Goal: Information Seeking & Learning: Learn about a topic

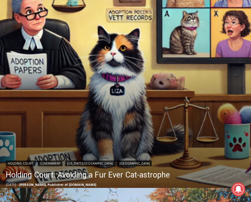
scroll to position [189, 0]
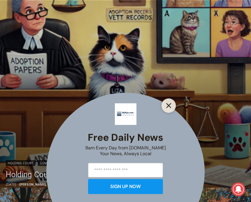
click at [168, 106] on icon "Close" at bounding box center [168, 105] width 5 height 5
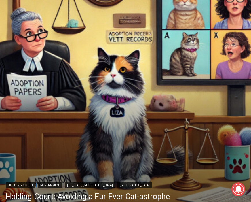
scroll to position [0, 0]
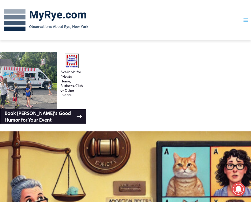
click at [186, 21] on icon "Toggle Menu" at bounding box center [246, 20] width 6 height 6
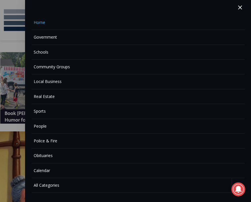
click at [42, 167] on link "Calendar" at bounding box center [138, 170] width 213 height 15
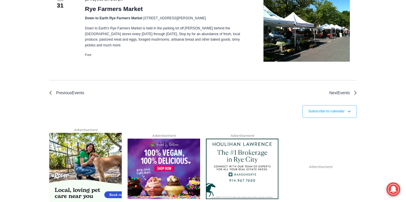
scroll to position [1433, 0]
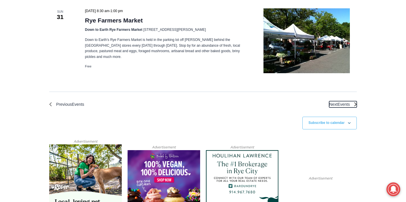
click at [251, 102] on span "Events" at bounding box center [344, 104] width 12 height 5
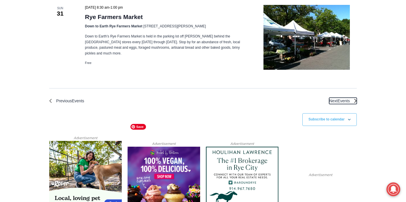
scroll to position [1434, 0]
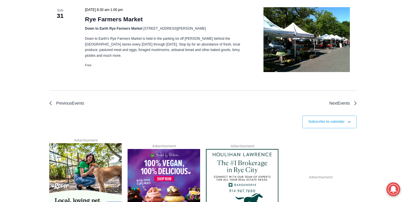
click at [251, 91] on nav "Previous Events Today Next Events" at bounding box center [203, 99] width 308 height 16
click at [251, 100] on span "Next Events" at bounding box center [340, 103] width 21 height 7
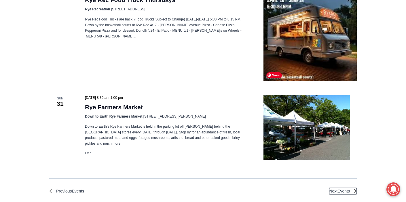
scroll to position [1345, 0]
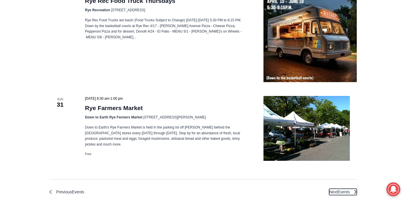
click at [251, 190] on span "Events" at bounding box center [344, 192] width 12 height 5
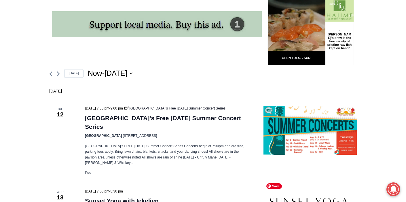
scroll to position [0, 0]
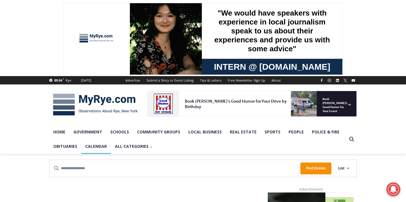
click at [101, 148] on link "Calendar" at bounding box center [96, 146] width 30 height 14
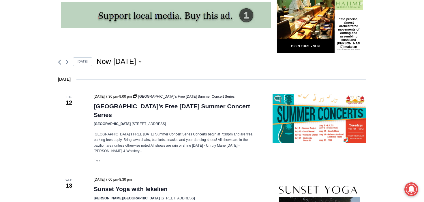
scroll to position [208, 0]
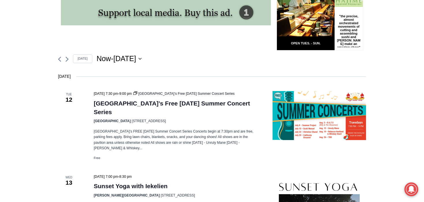
scroll to position [211, 0]
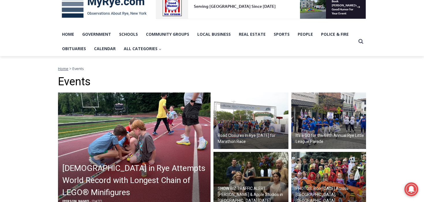
scroll to position [97, 0]
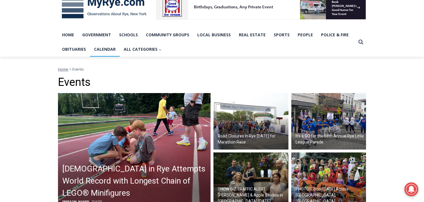
click at [101, 54] on link "Calendar" at bounding box center [105, 49] width 30 height 14
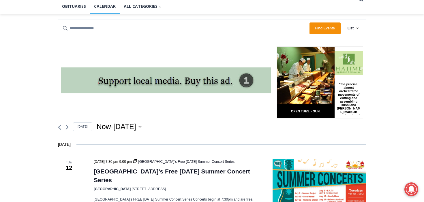
scroll to position [73, 0]
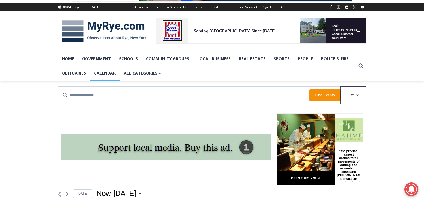
click at [352, 96] on span "List" at bounding box center [350, 95] width 6 height 5
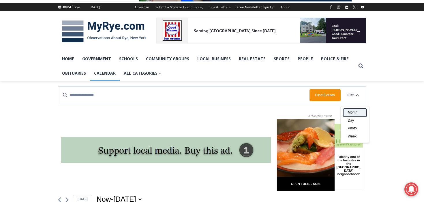
click at [351, 113] on span "Month" at bounding box center [353, 112] width 10 height 5
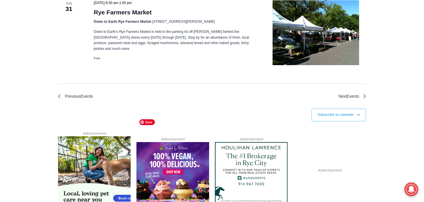
scroll to position [1441, 0]
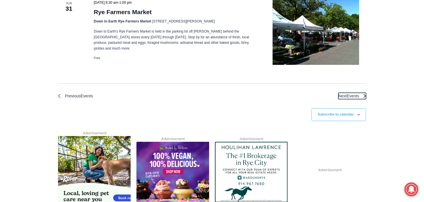
click at [353, 94] on span "Events" at bounding box center [353, 96] width 12 height 5
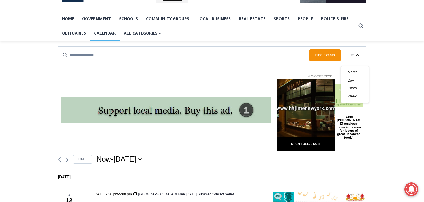
scroll to position [84, 0]
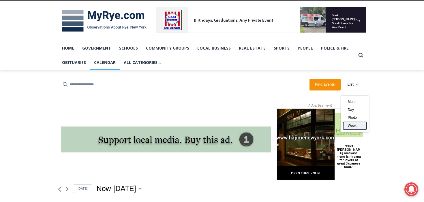
click at [354, 124] on span "Week" at bounding box center [353, 125] width 10 height 5
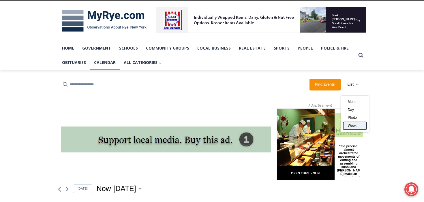
click at [355, 127] on span "Week" at bounding box center [353, 125] width 10 height 5
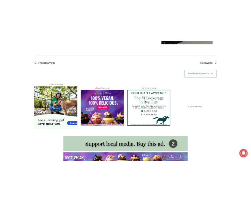
scroll to position [1464, 0]
